Goal: Task Accomplishment & Management: Manage account settings

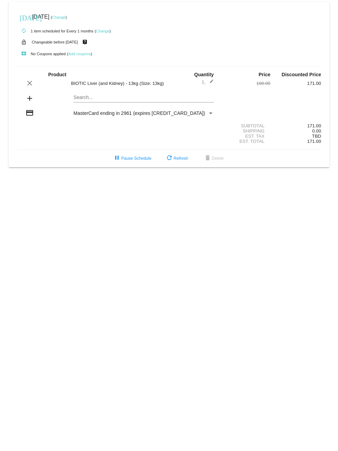
click at [103, 31] on link "Change" at bounding box center [102, 31] width 13 height 4
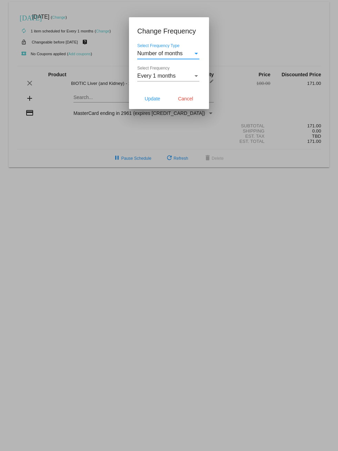
click at [171, 52] on span "Number of months" at bounding box center [160, 53] width 46 height 6
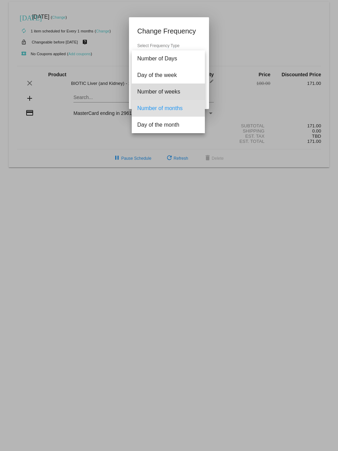
click at [154, 95] on span "Number of weeks" at bounding box center [168, 92] width 62 height 17
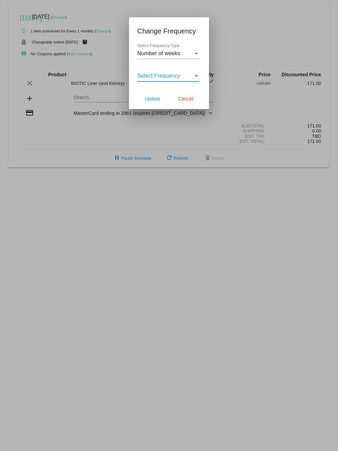
click at [158, 77] on span "Select Frequency" at bounding box center [158, 76] width 43 height 6
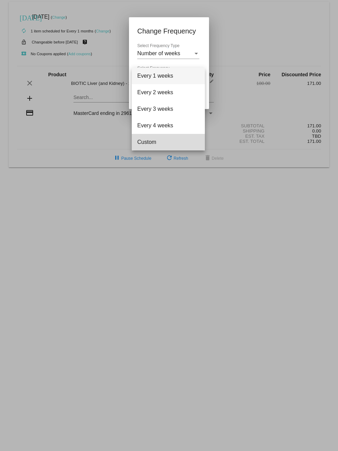
click at [149, 141] on span "Custom" at bounding box center [168, 142] width 62 height 17
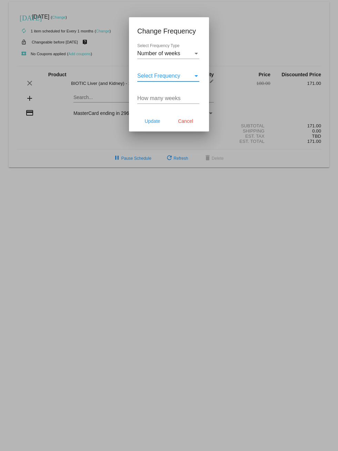
click at [161, 100] on input "How many weeks" at bounding box center [168, 98] width 62 height 6
type input "6"
click at [156, 116] on button "Update" at bounding box center [152, 121] width 30 height 12
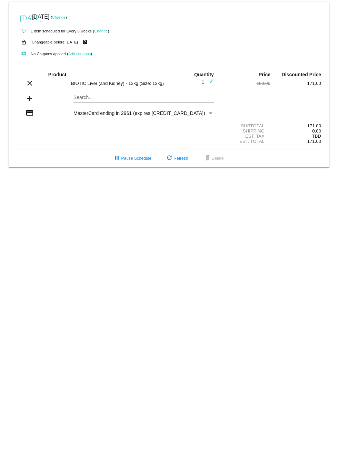
click at [66, 16] on link "Change" at bounding box center [58, 17] width 13 height 4
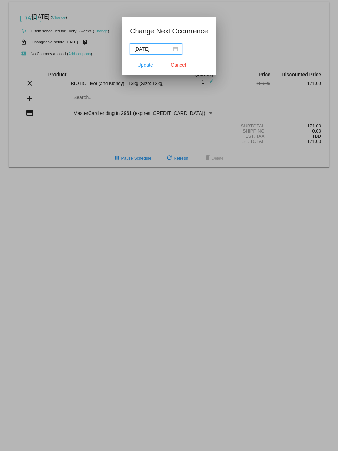
click at [179, 48] on nz-date-picker "[DATE]" at bounding box center [156, 48] width 52 height 11
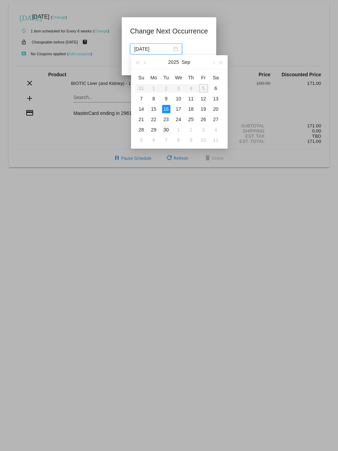
click at [167, 130] on div "30" at bounding box center [166, 130] width 8 height 8
type input "[DATE]"
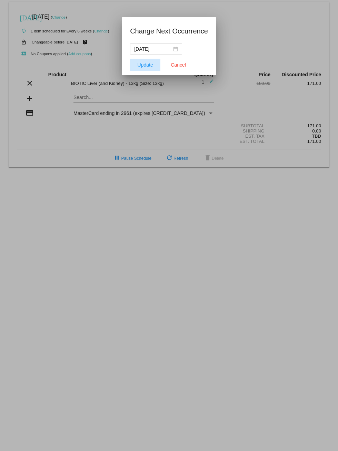
click at [141, 64] on span "Update" at bounding box center [146, 65] width 16 height 6
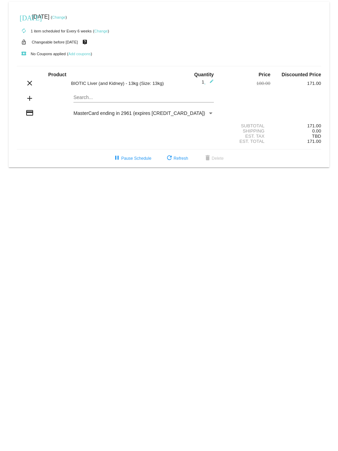
click at [212, 112] on div "Payment Method" at bounding box center [211, 113] width 6 height 6
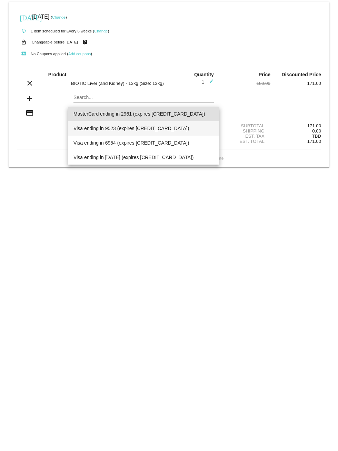
click at [145, 130] on span "Visa ending in 9523 (expires [CREDIT_CARD_DATA])" at bounding box center [144, 128] width 140 height 14
